Goal: Task Accomplishment & Management: Manage account settings

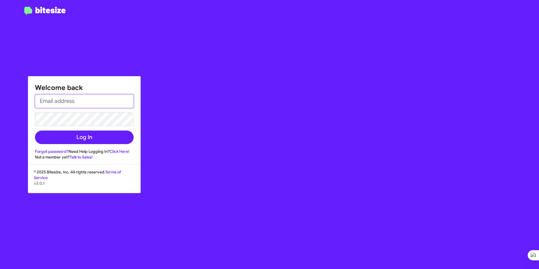
click at [73, 102] on input "email" at bounding box center [84, 101] width 99 height 14
type input "[PERSON_NAME][EMAIL_ADDRESS][PERSON_NAME][PERSON_NAME][DOMAIN_NAME]"
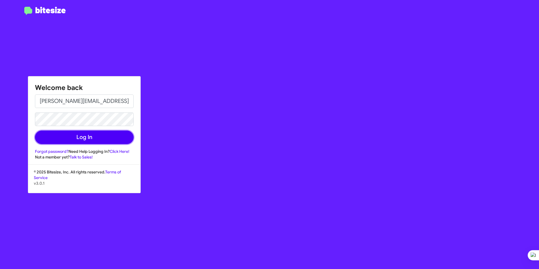
click at [59, 130] on button "Log In" at bounding box center [84, 137] width 99 height 14
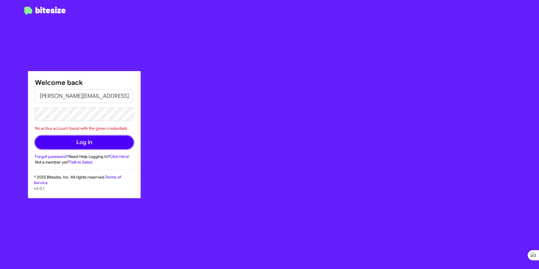
click at [97, 138] on button "Log In" at bounding box center [84, 143] width 99 height 14
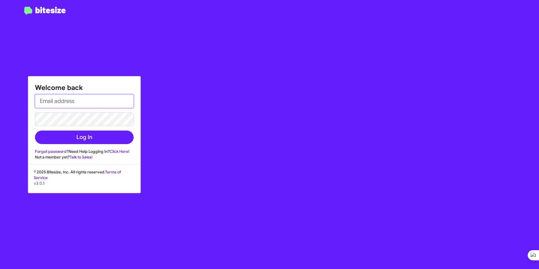
click at [51, 103] on input "email" at bounding box center [84, 101] width 99 height 14
type input "kevin.manning@ferman.com"
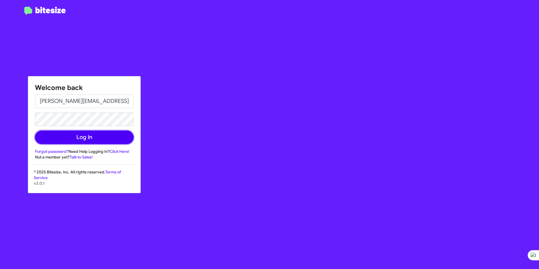
click at [75, 133] on button "Log In" at bounding box center [84, 137] width 99 height 14
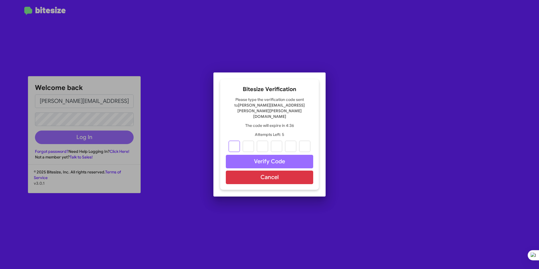
click at [236, 141] on input "text" at bounding box center [233, 146] width 11 height 11
paste input "8"
type input "6"
type input "7"
type input "0"
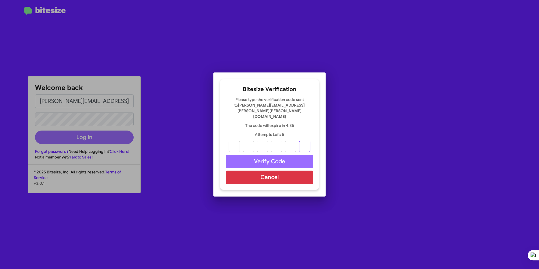
type input "1"
type input "7"
type input "8"
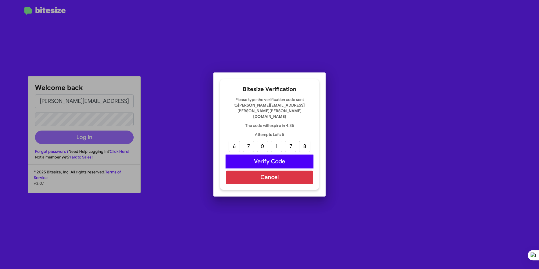
click at [266, 155] on button "Verify Code" at bounding box center [269, 162] width 87 height 14
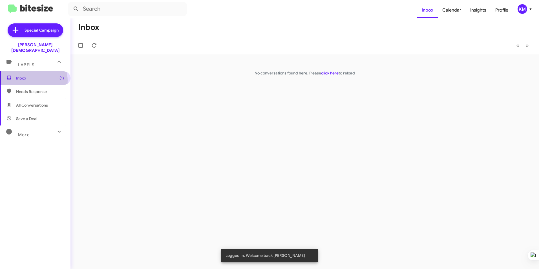
click at [33, 75] on span "Inbox (1)" at bounding box center [40, 78] width 48 height 6
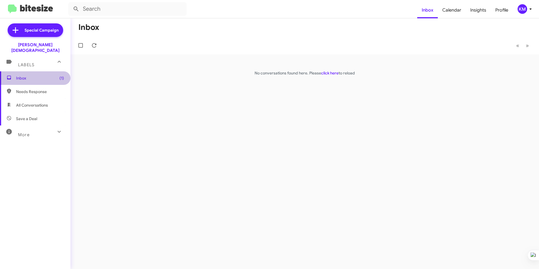
click at [53, 75] on span "Inbox (1)" at bounding box center [40, 78] width 48 height 6
click at [332, 73] on link "click here" at bounding box center [329, 72] width 17 height 5
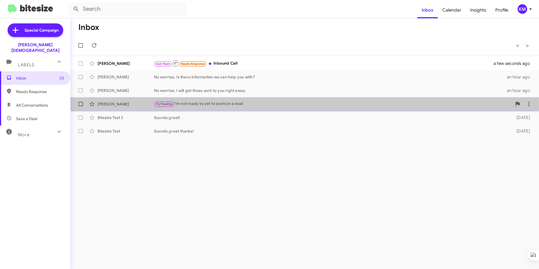
click at [174, 106] on span "Try Pausing" at bounding box center [164, 104] width 20 height 6
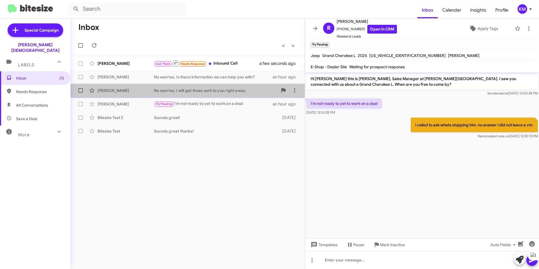
click at [210, 87] on div "Michael Biratsis No worries. I will get those sent to you right away. an hour a…" at bounding box center [187, 90] width 225 height 11
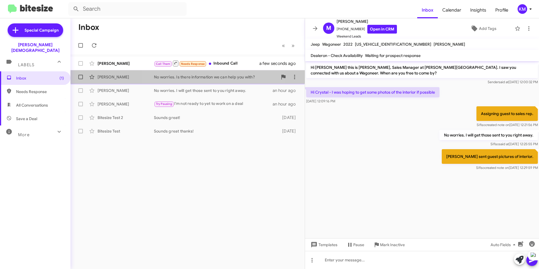
click at [200, 76] on div "No worries. Is there information we can help you with?" at bounding box center [216, 77] width 124 height 6
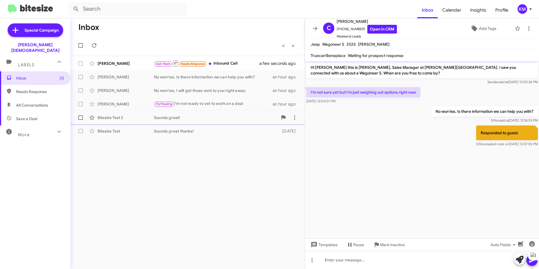
click at [194, 121] on div "Bitesize Test 2 Sounds great! 6 days ago" at bounding box center [187, 117] width 225 height 11
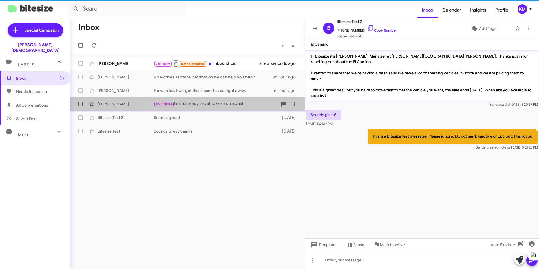
click at [200, 105] on div "Try Pausing I'm not ready to yet to work on a deal" at bounding box center [216, 104] width 124 height 6
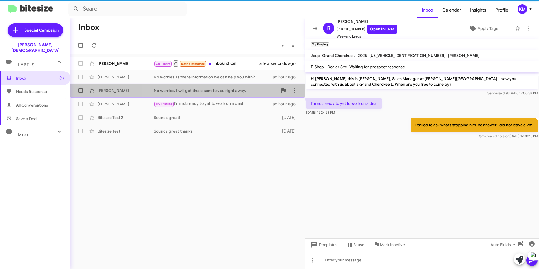
click at [198, 91] on div "No worries. I will get those sent to you right away." at bounding box center [216, 91] width 124 height 6
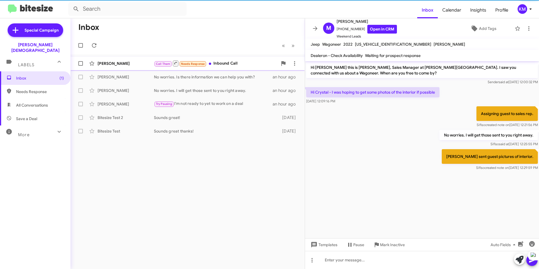
click at [232, 61] on div "Call Them Needs Response Inbound Call" at bounding box center [216, 63] width 124 height 7
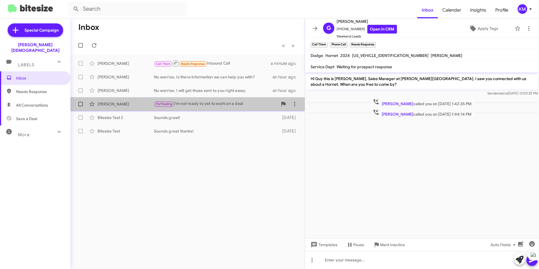
click at [218, 103] on div "Try Pausing I'm not ready to yet to work on a deal" at bounding box center [216, 104] width 124 height 6
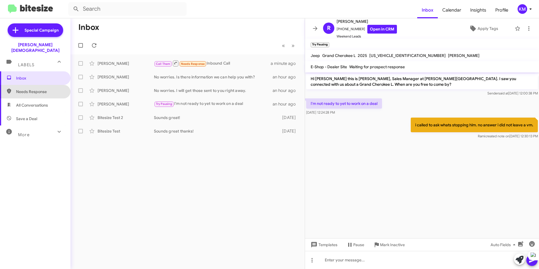
click at [37, 89] on span "Needs Response" at bounding box center [40, 92] width 48 height 6
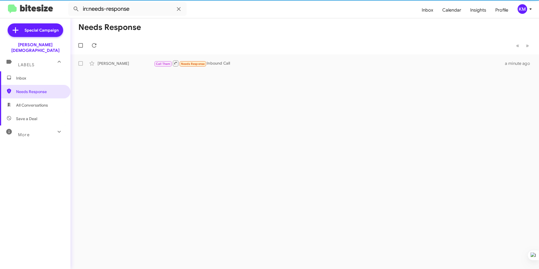
click at [40, 102] on span "All Conversations" at bounding box center [32, 105] width 32 height 6
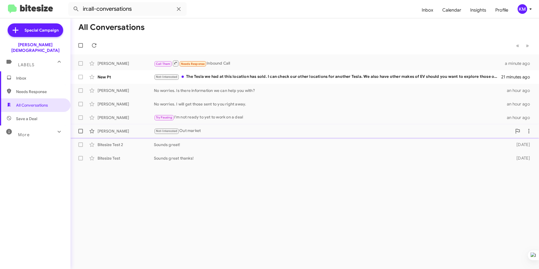
click at [165, 132] on span "Not-Interested" at bounding box center [167, 131] width 22 height 4
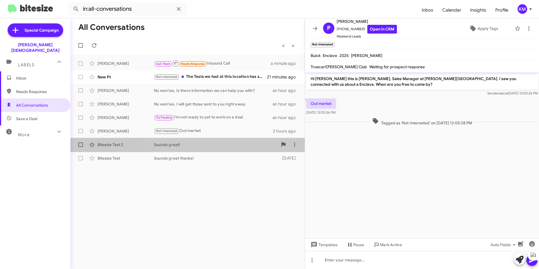
click at [198, 145] on div "Sounds great!" at bounding box center [216, 145] width 124 height 6
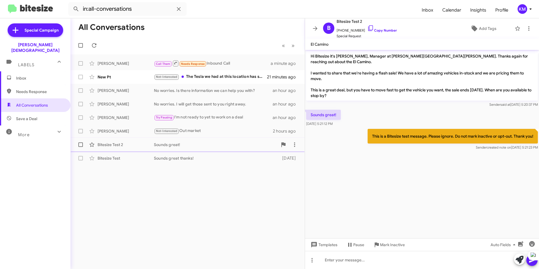
click at [185, 148] on div "Bitesize Test 2 Sounds great! 6 days ago" at bounding box center [187, 144] width 225 height 11
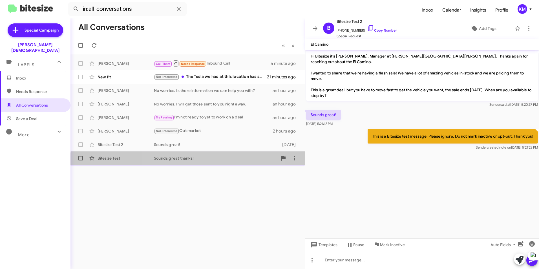
click at [188, 161] on div "Bitesize Test Sounds great thanks! 6 days ago" at bounding box center [187, 157] width 225 height 11
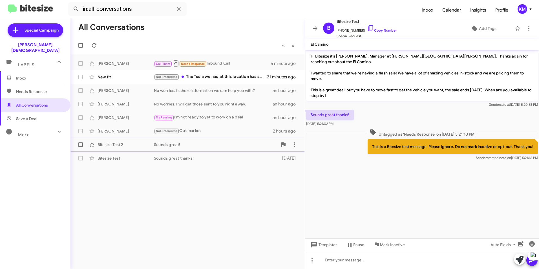
click at [195, 139] on span "Bitesize Test 2 Sounds great! 6 days ago" at bounding box center [187, 145] width 234 height 14
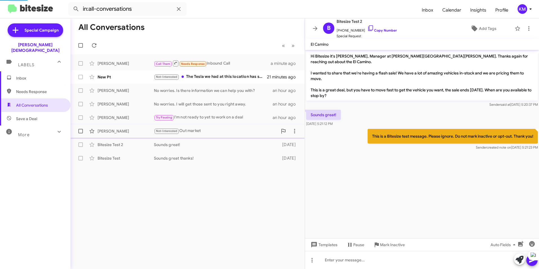
click at [194, 131] on div "Not-Interested Out market" at bounding box center [216, 131] width 124 height 6
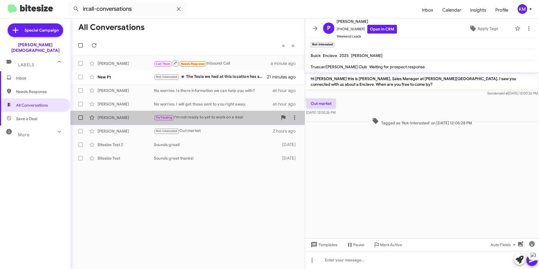
click at [164, 116] on span "Try Pausing" at bounding box center [164, 118] width 16 height 4
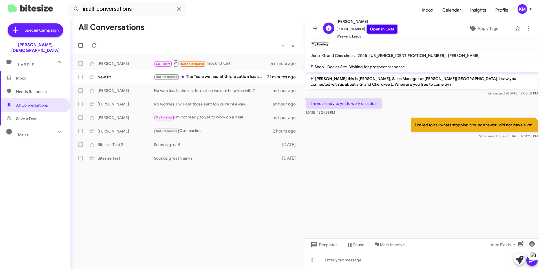
click at [367, 27] on link "Open in CRM" at bounding box center [382, 29] width 30 height 9
click at [187, 76] on div "Not-Interested The Tesla we had at this location has sold. I can check our othe…" at bounding box center [216, 77] width 124 height 6
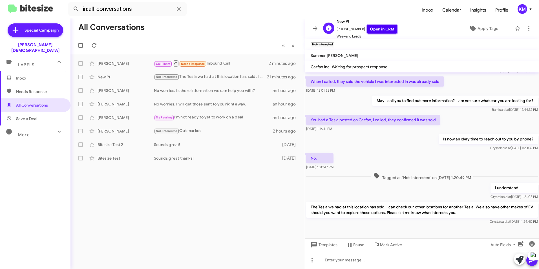
click at [379, 28] on link "Open in CRM" at bounding box center [382, 29] width 30 height 9
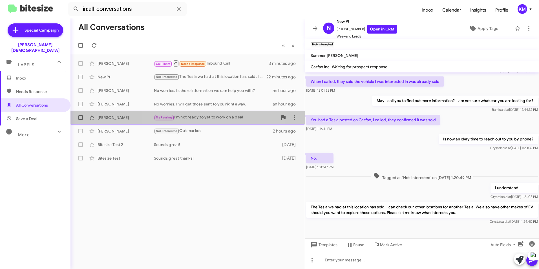
click at [208, 118] on div "Try Pausing I'm not ready to yet to work on a deal" at bounding box center [216, 117] width 124 height 6
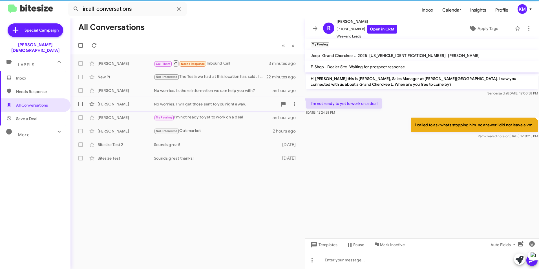
click at [197, 101] on div "No worries. I will get those sent to you right away." at bounding box center [216, 104] width 124 height 6
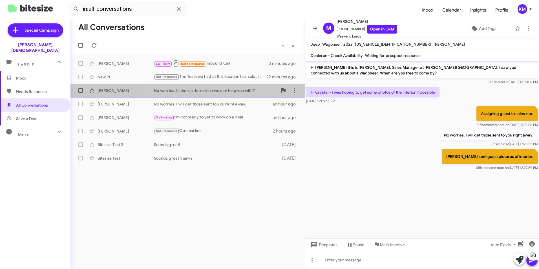
click at [199, 90] on div "No worries. Is there information we can help you with?" at bounding box center [216, 91] width 124 height 6
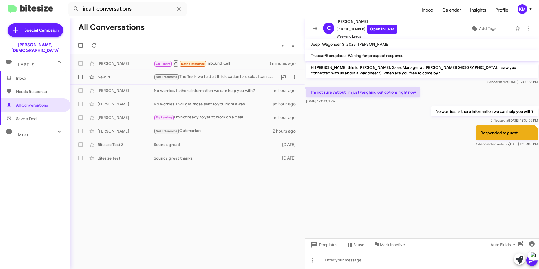
click at [206, 75] on div "Not-Interested The Tesla we had at this location has sold. I can check our othe…" at bounding box center [216, 77] width 124 height 6
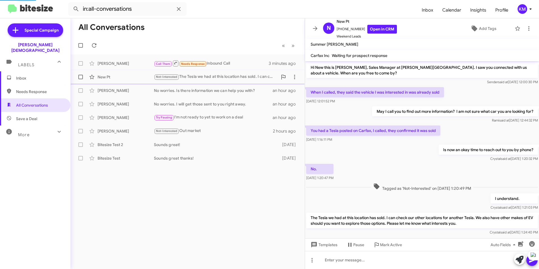
scroll to position [11, 0]
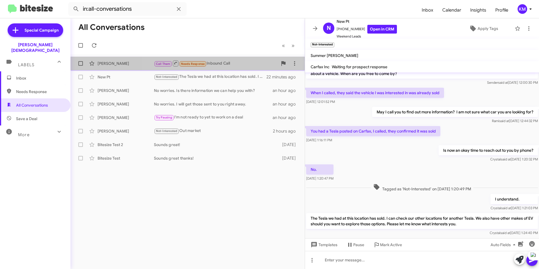
click at [227, 66] on div "Call Them Needs Response Inbound Call" at bounding box center [216, 63] width 124 height 7
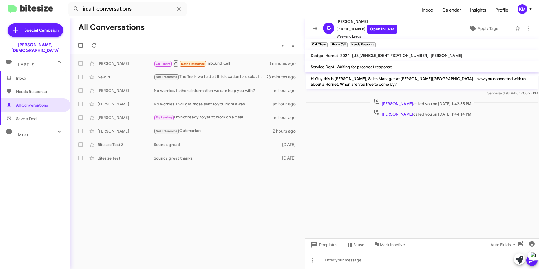
click at [49, 127] on div "More" at bounding box center [30, 132] width 50 height 10
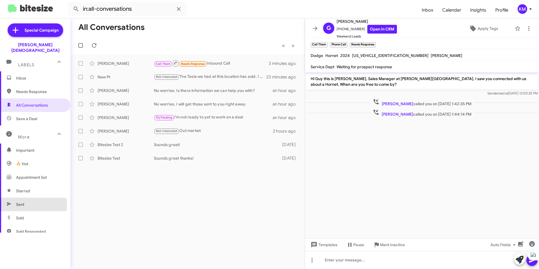
click at [28, 200] on span "Sent" at bounding box center [35, 204] width 70 height 14
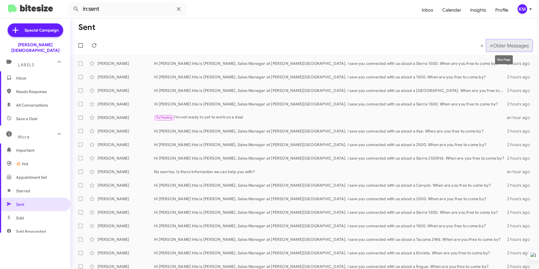
click at [490, 47] on span "»" at bounding box center [491, 45] width 3 height 7
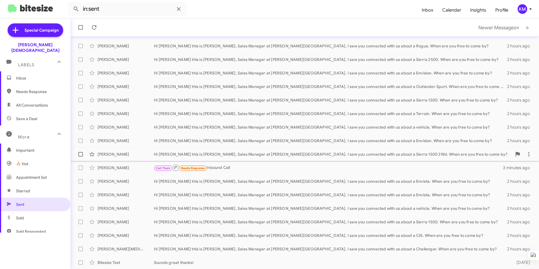
scroll to position [31, 0]
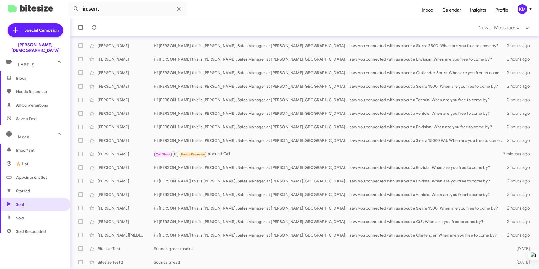
click at [43, 89] on span "Needs Response" at bounding box center [40, 92] width 48 height 6
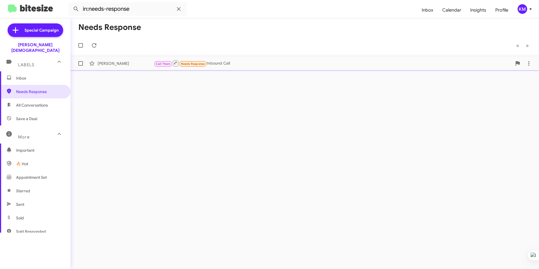
click at [130, 61] on div "[PERSON_NAME]" at bounding box center [125, 64] width 56 height 6
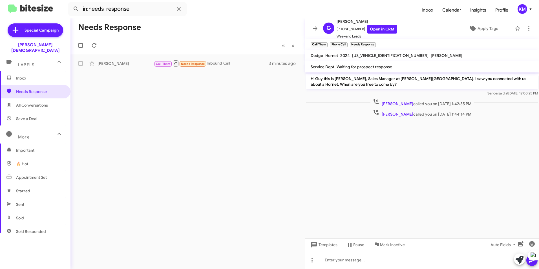
click at [10, 103] on icon at bounding box center [8, 105] width 3 height 4
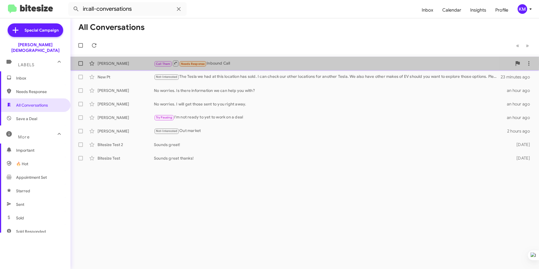
click at [232, 64] on div "Call Them Needs Response Inbound Call" at bounding box center [333, 63] width 358 height 7
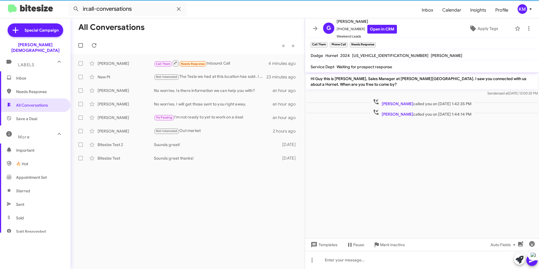
click at [41, 89] on span "Needs Response" at bounding box center [40, 92] width 48 height 6
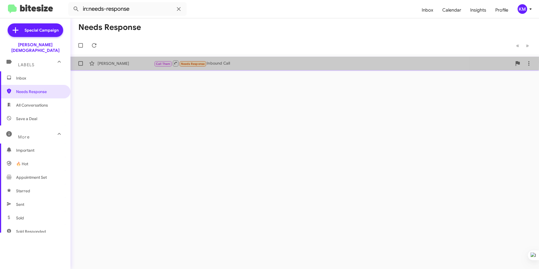
click at [146, 62] on div "[PERSON_NAME]" at bounding box center [125, 64] width 56 height 6
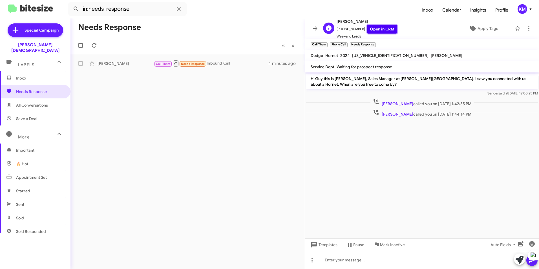
click at [380, 28] on link "Open in CRM" at bounding box center [382, 29] width 30 height 9
click at [525, 28] on icon at bounding box center [528, 28] width 7 height 7
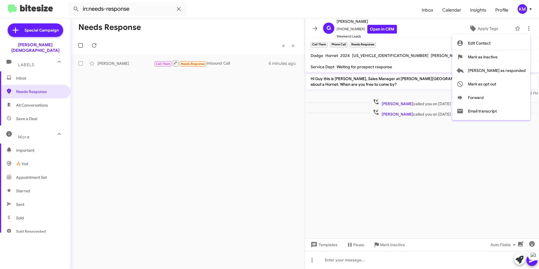
click at [505, 70] on span "Mark as responded" at bounding box center [497, 71] width 58 height 14
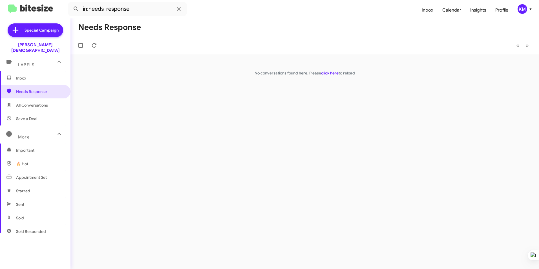
click at [42, 174] on span "Appointment Set" at bounding box center [31, 177] width 31 height 6
type input "in:appointment-set"
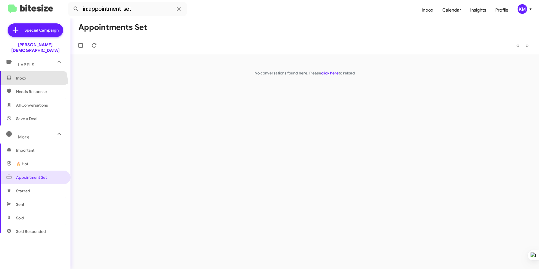
click at [29, 77] on span "Inbox" at bounding box center [35, 78] width 70 height 14
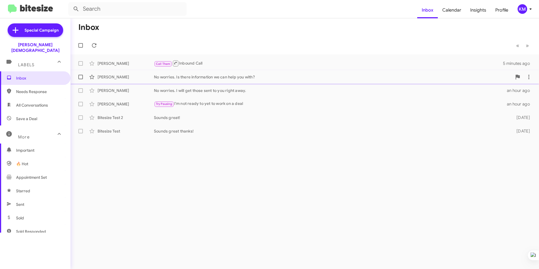
click at [232, 76] on div "No worries. Is there information we can help you with?" at bounding box center [333, 77] width 358 height 6
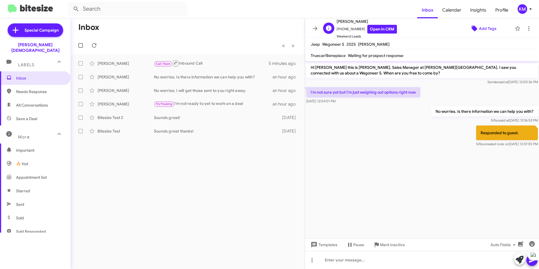
click at [480, 30] on span "Add Tags" at bounding box center [487, 28] width 17 height 10
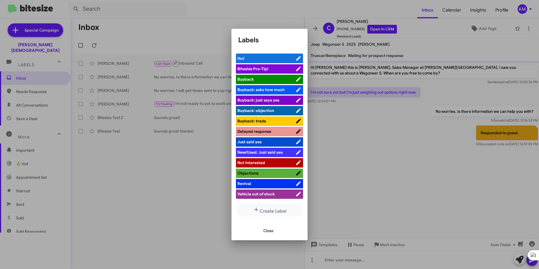
click at [357, 210] on div at bounding box center [269, 134] width 539 height 269
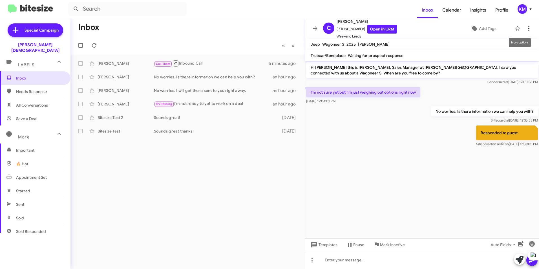
click at [528, 30] on icon at bounding box center [528, 28] width 1 height 5
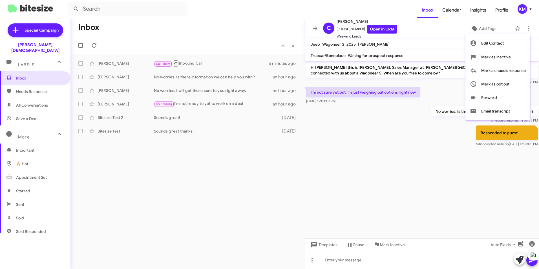
click at [391, 149] on div at bounding box center [269, 134] width 539 height 269
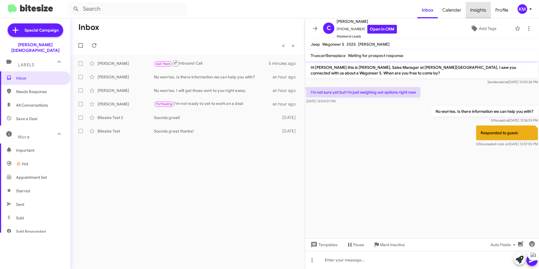
click at [484, 9] on span "Insights" at bounding box center [477, 10] width 25 height 16
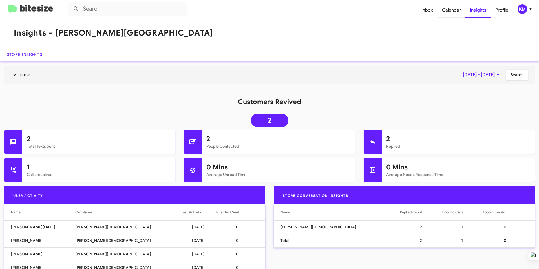
click at [448, 8] on span "Calendar" at bounding box center [451, 10] width 28 height 16
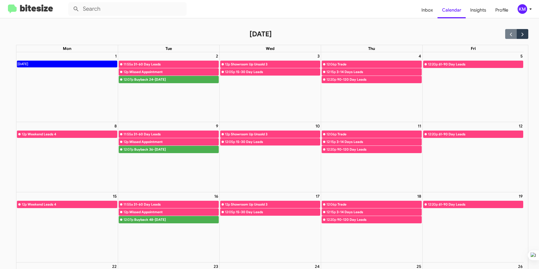
click at [32, 5] on img at bounding box center [30, 9] width 45 height 9
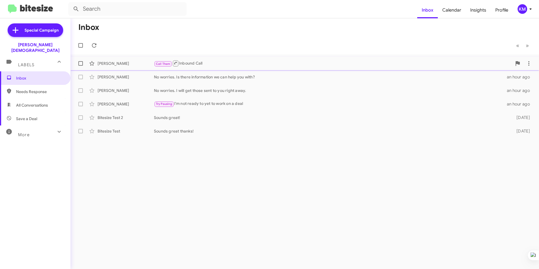
click at [151, 61] on div "[PERSON_NAME]" at bounding box center [125, 64] width 56 height 6
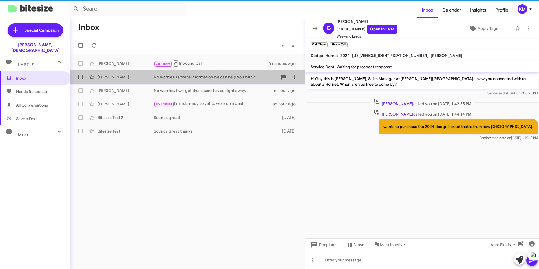
click at [156, 78] on div "No worries. Is there information we can help you with?" at bounding box center [216, 77] width 124 height 6
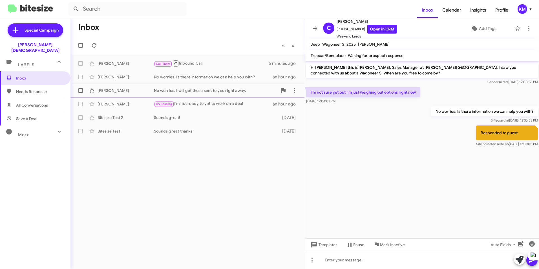
click at [244, 96] on span "Michael Biratsis No worries. I will get those sent to you right away. an hour a…" at bounding box center [187, 91] width 234 height 14
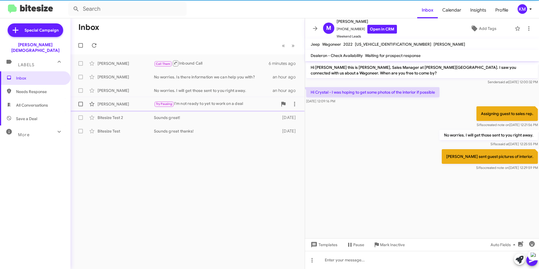
click at [242, 103] on div "Try Pausing I'm not ready to yet to work on a deal" at bounding box center [216, 104] width 124 height 6
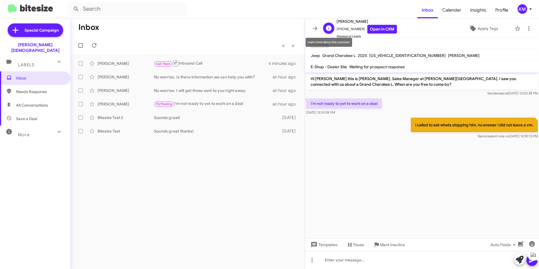
click at [329, 28] on icon at bounding box center [329, 28] width 6 height 6
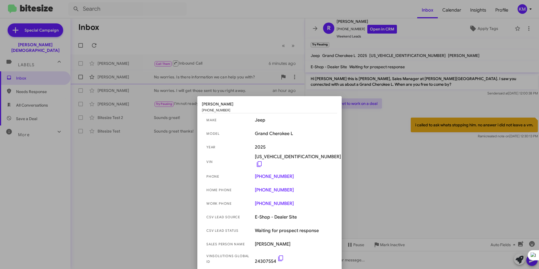
drag, startPoint x: 219, startPoint y: 82, endPoint x: 220, endPoint y: 79, distance: 3.1
click at [219, 81] on div at bounding box center [269, 134] width 539 height 269
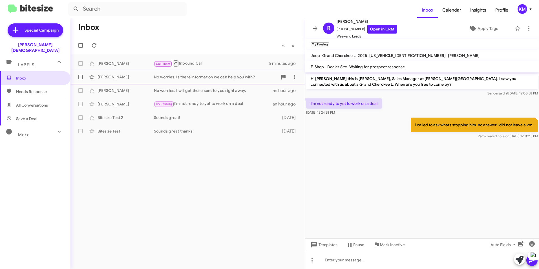
click at [255, 76] on div "No worries. Is there information we can help you with?" at bounding box center [216, 77] width 124 height 6
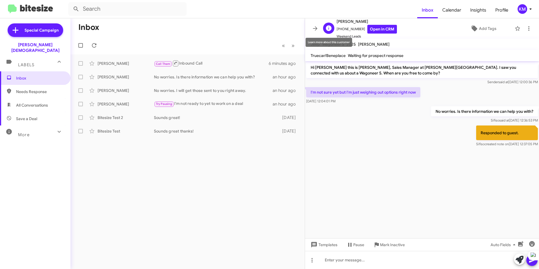
click at [332, 28] on div "C" at bounding box center [328, 28] width 11 height 11
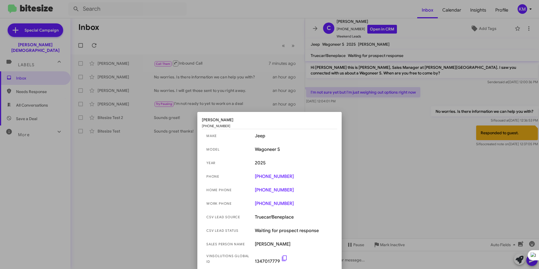
click at [143, 152] on div at bounding box center [269, 134] width 539 height 269
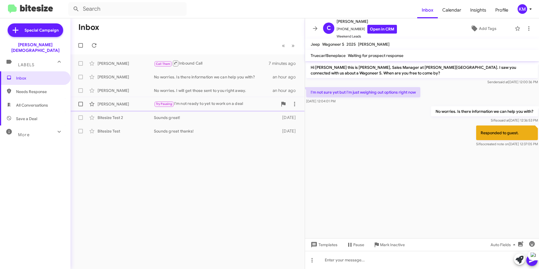
click at [195, 99] on div "Robert Pattermann Try Pausing I'm not ready to yet to work on a deal an hour ago" at bounding box center [187, 103] width 225 height 11
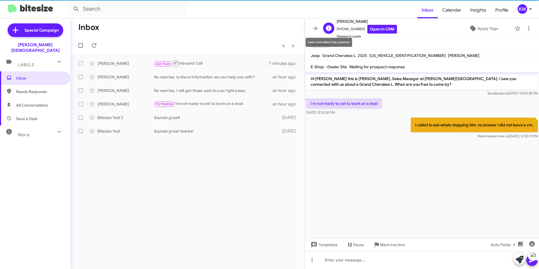
click at [330, 24] on div "R" at bounding box center [328, 28] width 11 height 11
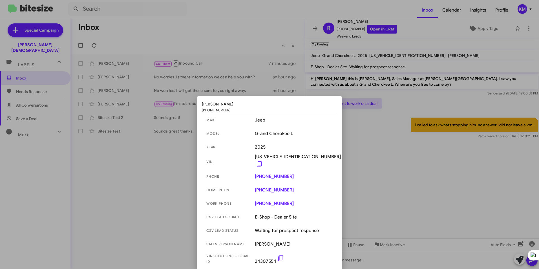
drag, startPoint x: 146, startPoint y: 152, endPoint x: 147, endPoint y: 149, distance: 3.4
click at [146, 151] on div at bounding box center [269, 134] width 539 height 269
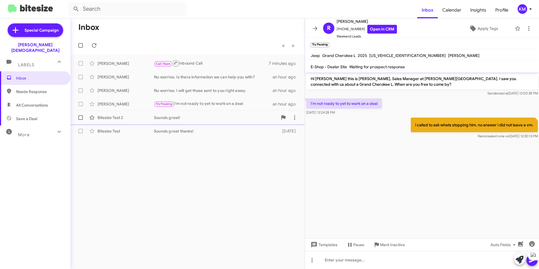
click at [177, 114] on div "Bitesize Test 2 Sounds great! 6 days ago" at bounding box center [187, 117] width 225 height 11
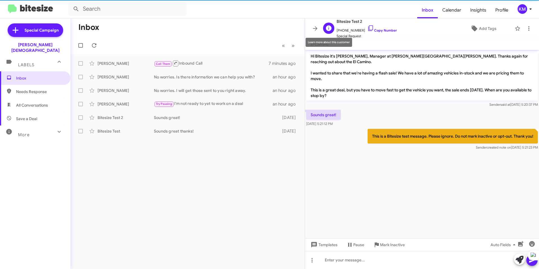
click at [328, 30] on icon at bounding box center [329, 28] width 6 height 6
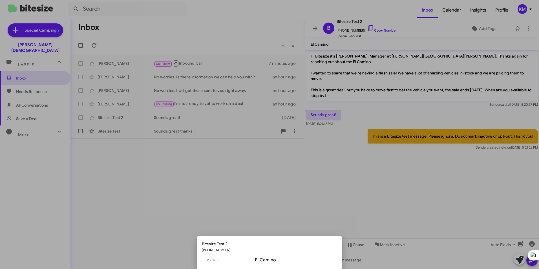
click at [182, 126] on div at bounding box center [269, 134] width 539 height 269
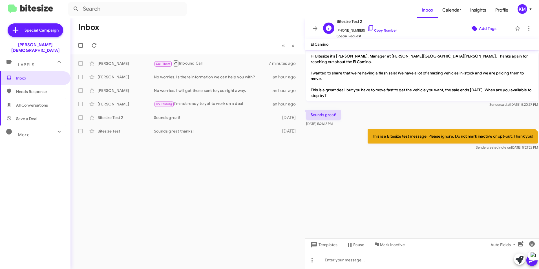
click at [490, 29] on span "Add Tags" at bounding box center [487, 28] width 17 height 10
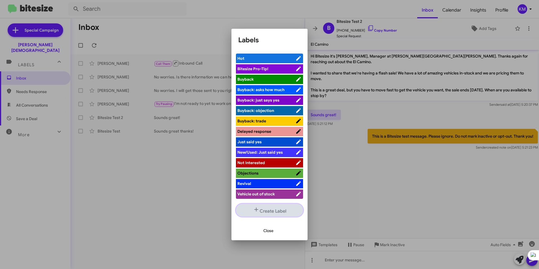
click at [262, 210] on button "Create Label" at bounding box center [269, 210] width 67 height 13
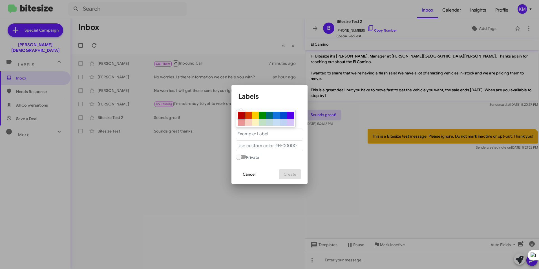
drag, startPoint x: 243, startPoint y: 115, endPoint x: 277, endPoint y: 114, distance: 34.7
click at [277, 114] on div at bounding box center [266, 118] width 60 height 17
click at [277, 115] on div at bounding box center [276, 115] width 7 height 7
type "#1273de"
click at [259, 133] on "text" at bounding box center [269, 133] width 67 height 11
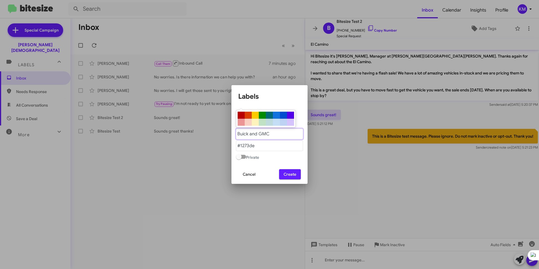
click at [275, 132] on "text" at bounding box center [269, 133] width 67 height 11
type "Buick and GMC Lead"
click at [288, 176] on span "Create" at bounding box center [289, 174] width 13 height 10
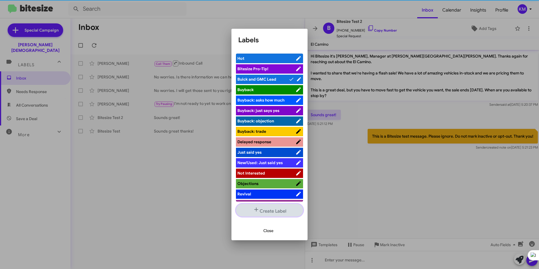
click at [264, 210] on button "Create Label" at bounding box center [269, 210] width 67 height 13
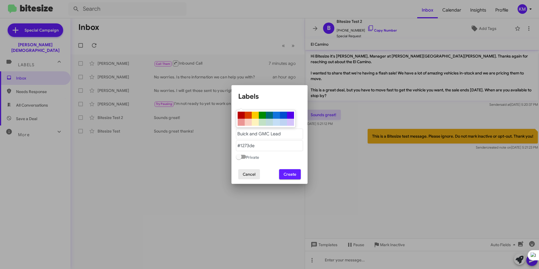
click at [244, 176] on span "Cancel" at bounding box center [249, 174] width 13 height 10
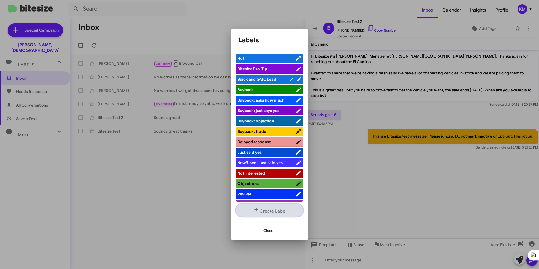
click at [259, 210] on button "Create Label" at bounding box center [269, 210] width 67 height 13
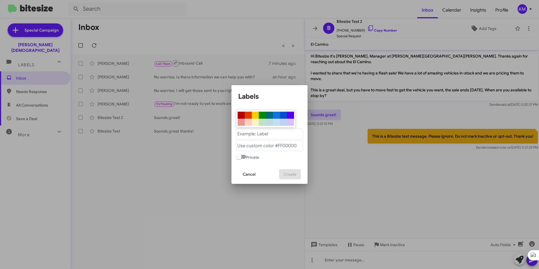
click at [241, 114] on div at bounding box center [240, 115] width 7 height 7
type "#b80000"
click at [247, 138] on "text" at bounding box center [269, 133] width 67 height 11
type "CJDR Lead"
click at [293, 176] on span "Create" at bounding box center [289, 174] width 13 height 10
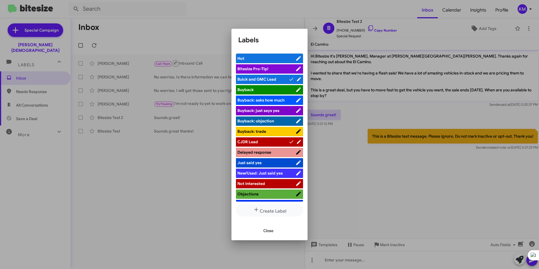
click at [266, 229] on span "Close" at bounding box center [268, 230] width 10 height 10
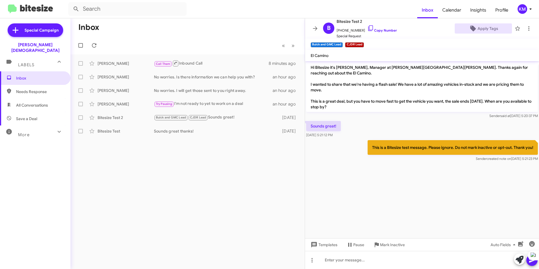
click at [29, 62] on span "Labels" at bounding box center [26, 64] width 16 height 5
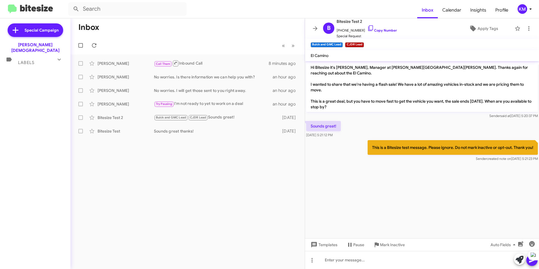
click at [29, 60] on span "Labels" at bounding box center [26, 62] width 16 height 5
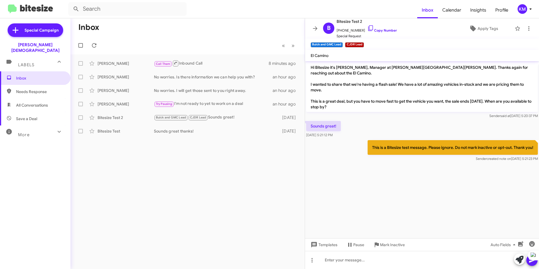
click at [9, 60] on icon at bounding box center [8, 62] width 5 height 4
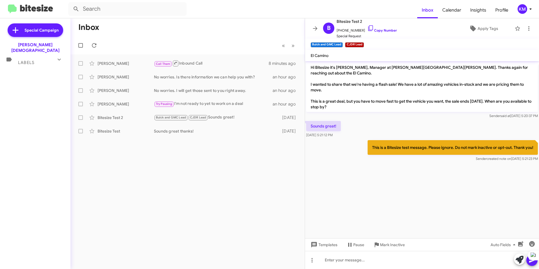
click at [9, 56] on icon at bounding box center [9, 59] width 7 height 7
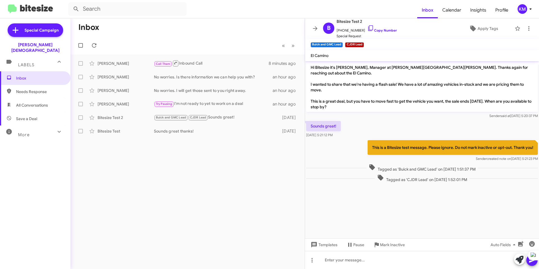
click at [44, 127] on div "More" at bounding box center [30, 132] width 50 height 10
click at [224, 62] on div "Call Them Inbound Call" at bounding box center [216, 63] width 124 height 7
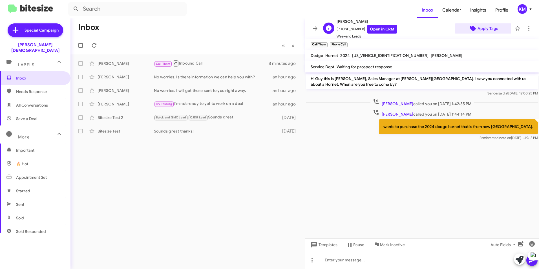
click at [472, 28] on icon at bounding box center [473, 29] width 6 height 6
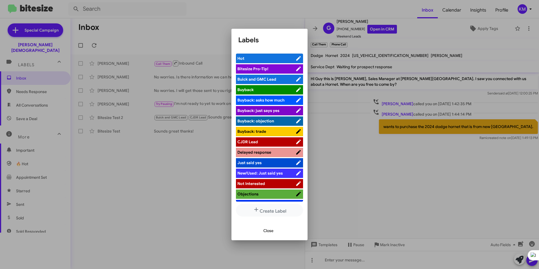
click at [254, 141] on span "CJDR Lead" at bounding box center [247, 141] width 21 height 5
click at [267, 231] on span "Close" at bounding box center [268, 230] width 10 height 10
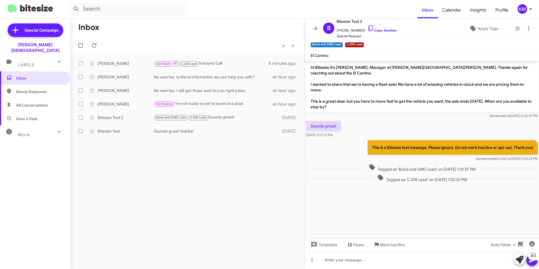
click at [42, 130] on div "More" at bounding box center [30, 132] width 50 height 10
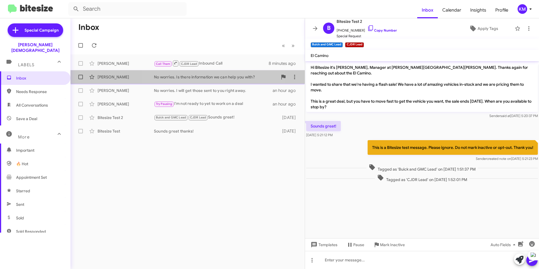
click at [195, 81] on div "Cheyenne Brinner No worries. Is there information we can help you with? an hour…" at bounding box center [187, 76] width 225 height 11
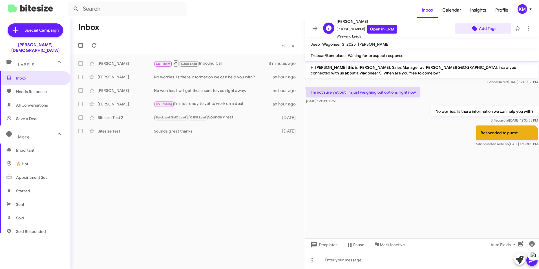
click at [474, 27] on icon at bounding box center [474, 28] width 7 height 7
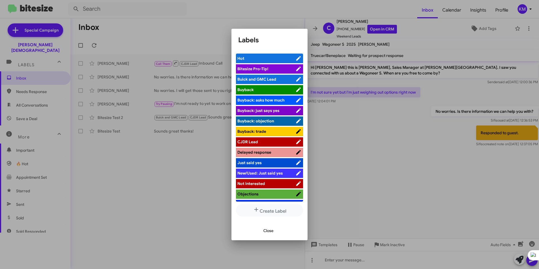
click at [267, 142] on span "CJDR Lead" at bounding box center [266, 142] width 58 height 6
click at [268, 231] on span "Close" at bounding box center [268, 230] width 10 height 10
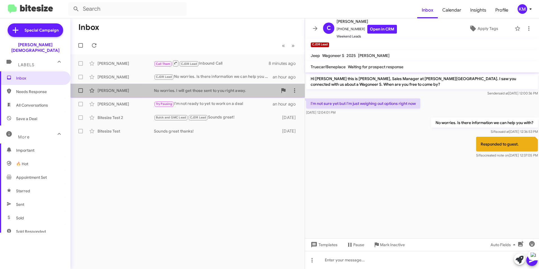
click at [196, 85] on div "Michael Biratsis No worries. I will get those sent to you right away. an hour a…" at bounding box center [187, 90] width 225 height 11
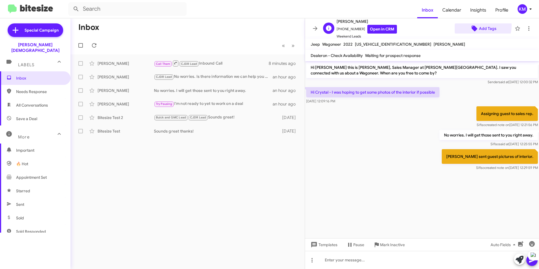
click at [475, 25] on span "Add Tags" at bounding box center [483, 28] width 48 height 10
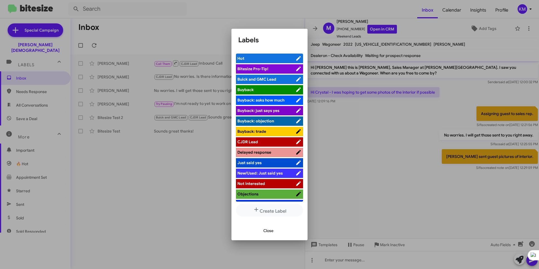
click at [250, 139] on span "CJDR Lead" at bounding box center [247, 141] width 21 height 5
click at [184, 166] on div at bounding box center [269, 134] width 539 height 269
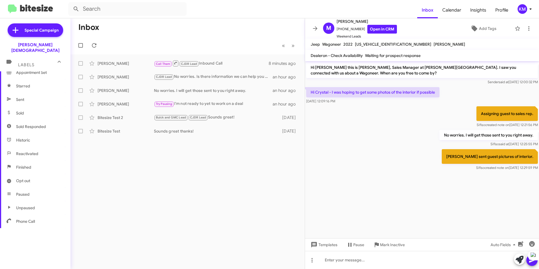
scroll to position [77, 0]
click at [179, 90] on div "No worries. I will get those sent to you right away." at bounding box center [216, 91] width 124 height 6
click at [474, 29] on span "Add Tags" at bounding box center [483, 28] width 48 height 10
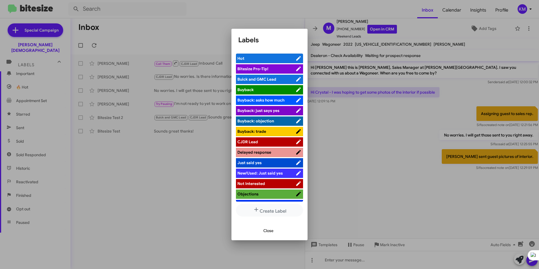
click at [246, 141] on span "CJDR Lead" at bounding box center [247, 141] width 21 height 5
click at [160, 209] on div at bounding box center [269, 134] width 539 height 269
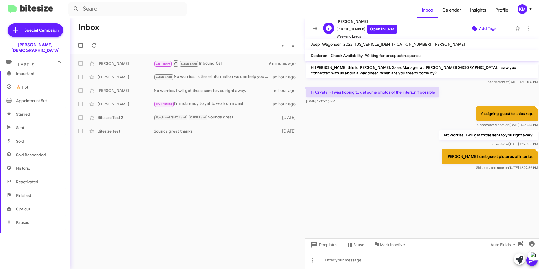
click at [474, 28] on icon at bounding box center [474, 28] width 7 height 7
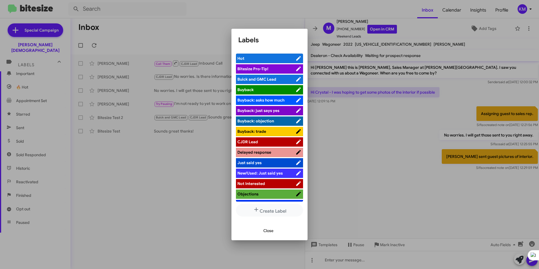
click at [249, 141] on span "CJDR Lead" at bounding box center [247, 141] width 21 height 5
click at [268, 230] on span "Close" at bounding box center [268, 230] width 10 height 10
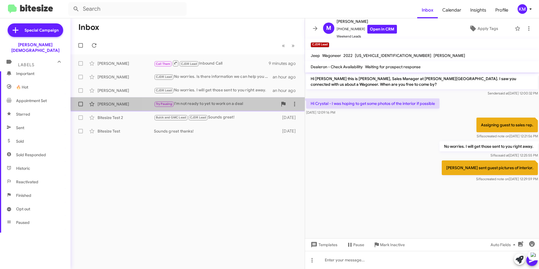
click at [192, 101] on div "Try Pausing I'm not ready to yet to work on a deal" at bounding box center [216, 104] width 124 height 6
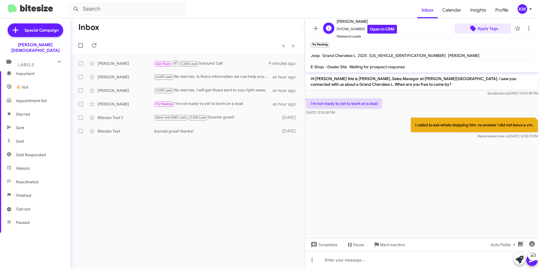
click at [477, 28] on span "Apply Tags" at bounding box center [487, 28] width 21 height 10
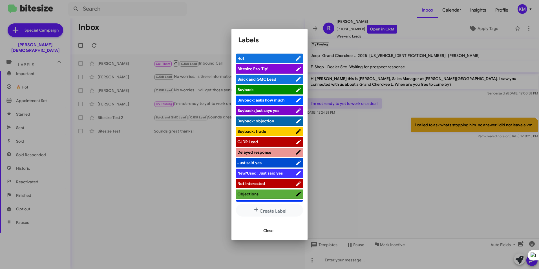
click at [248, 140] on span "CJDR Lead" at bounding box center [247, 141] width 21 height 5
click at [266, 233] on span "Close" at bounding box center [268, 230] width 10 height 10
